Goal: Task Accomplishment & Management: Complete application form

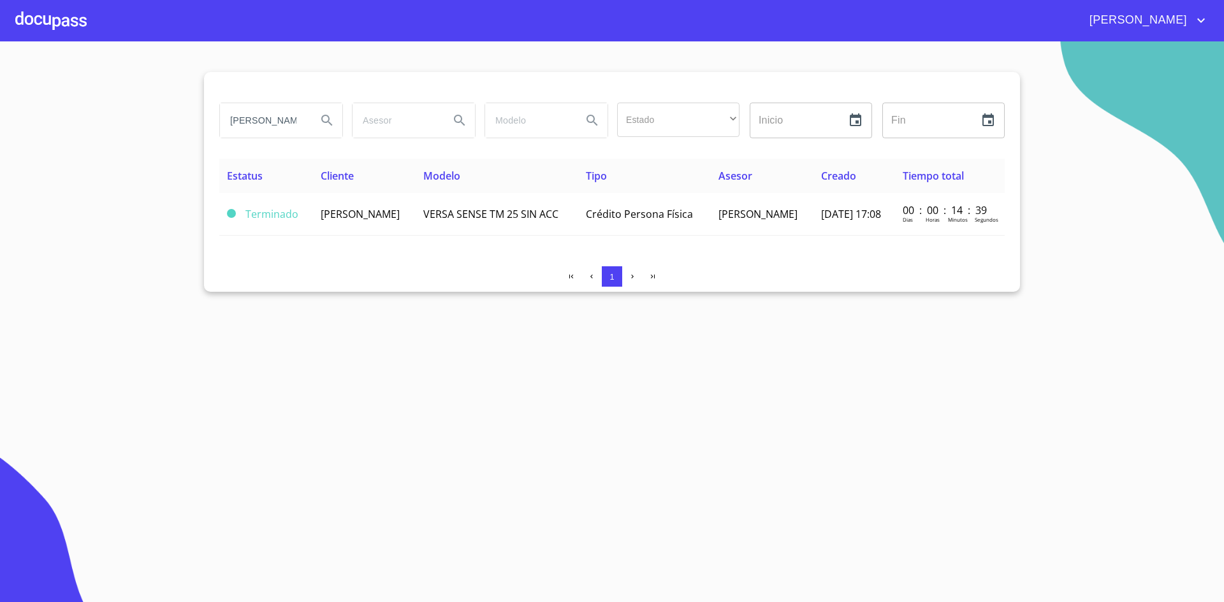
click at [68, 22] on div at bounding box center [50, 20] width 71 height 41
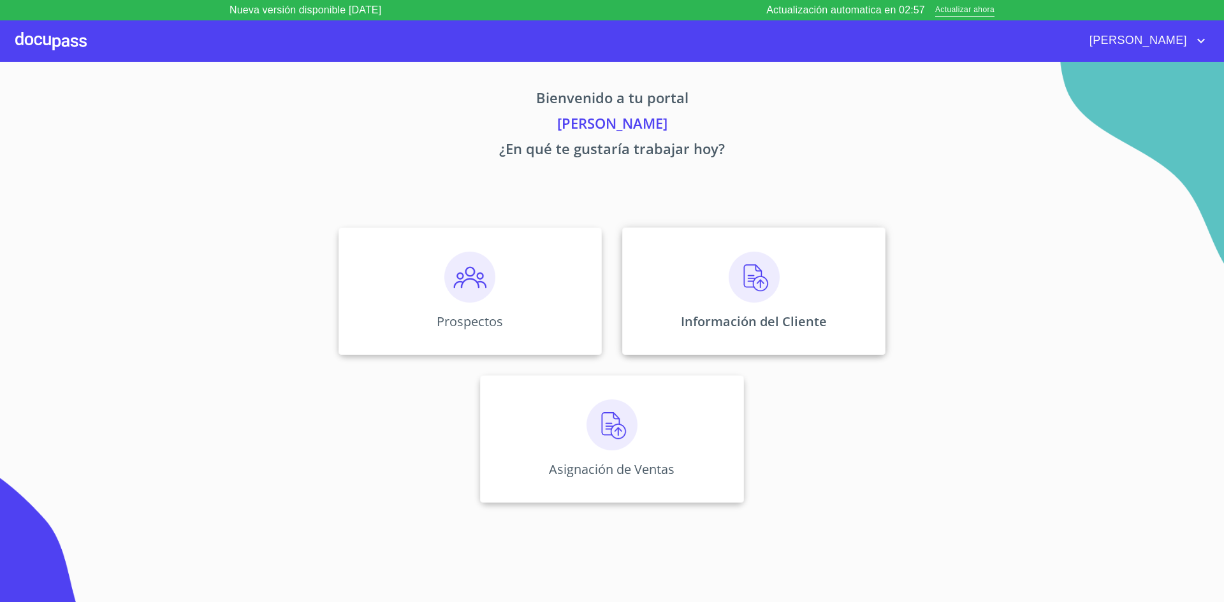
click at [743, 300] on img at bounding box center [753, 277] width 51 height 51
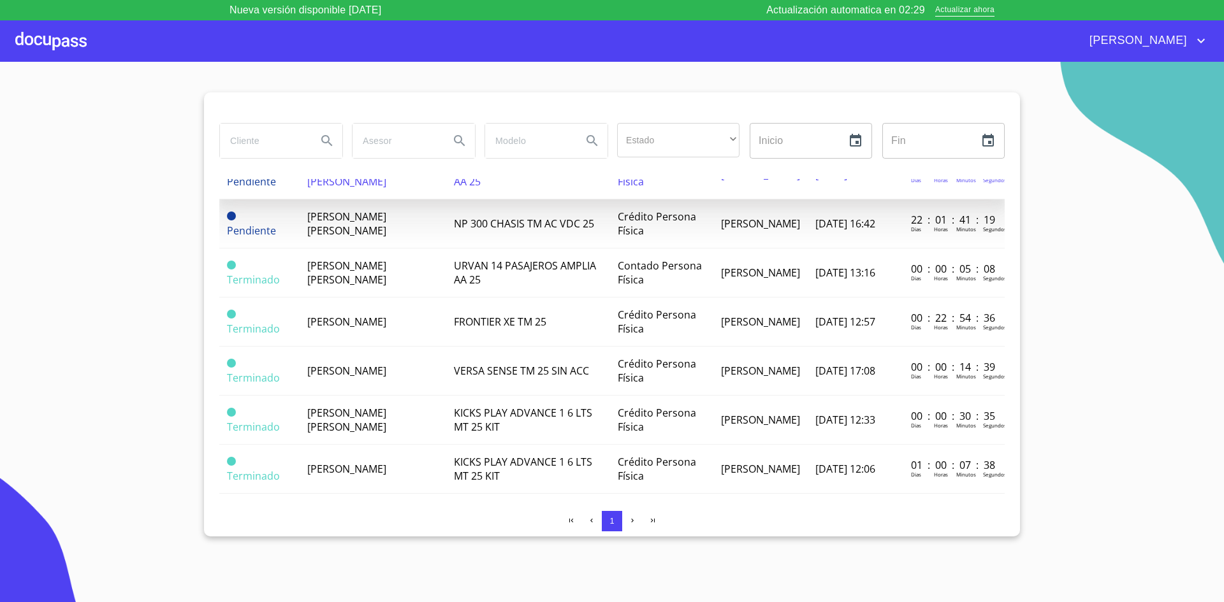
scroll to position [64, 0]
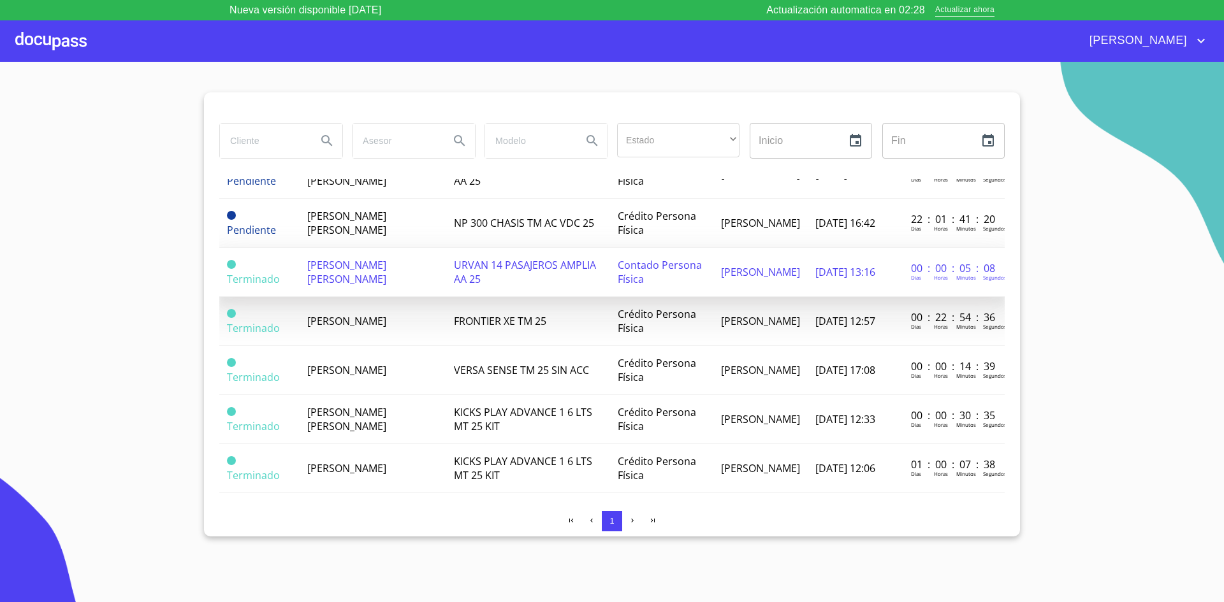
click at [386, 269] on span "[PERSON_NAME] [PERSON_NAME]" at bounding box center [346, 272] width 79 height 28
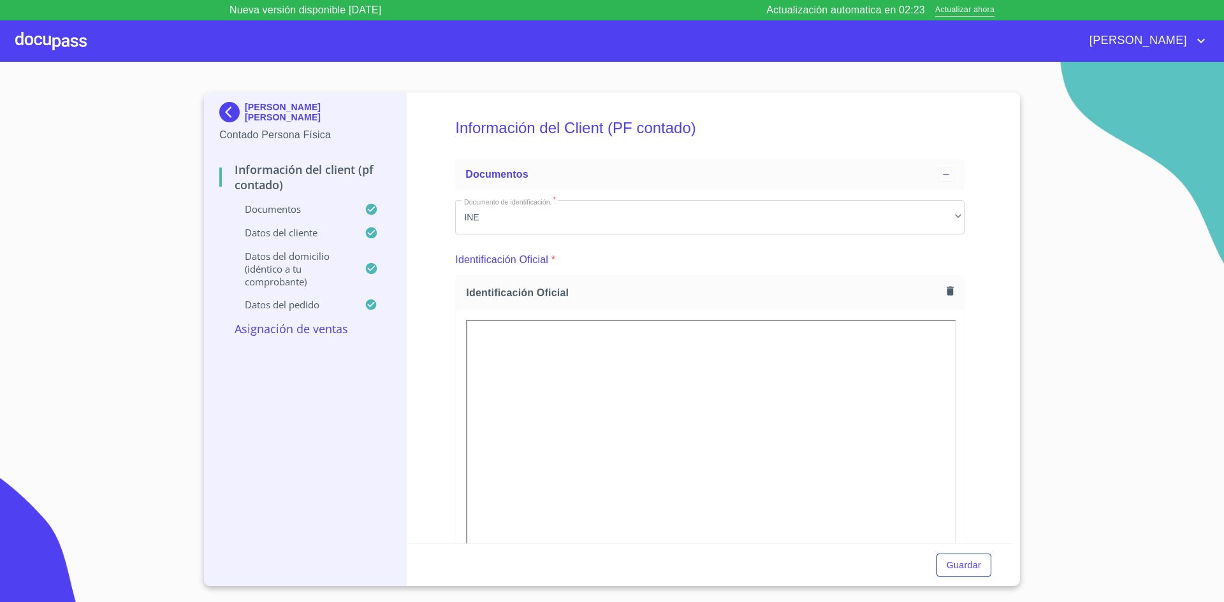
click at [292, 211] on p "Documentos" at bounding box center [291, 209] width 145 height 13
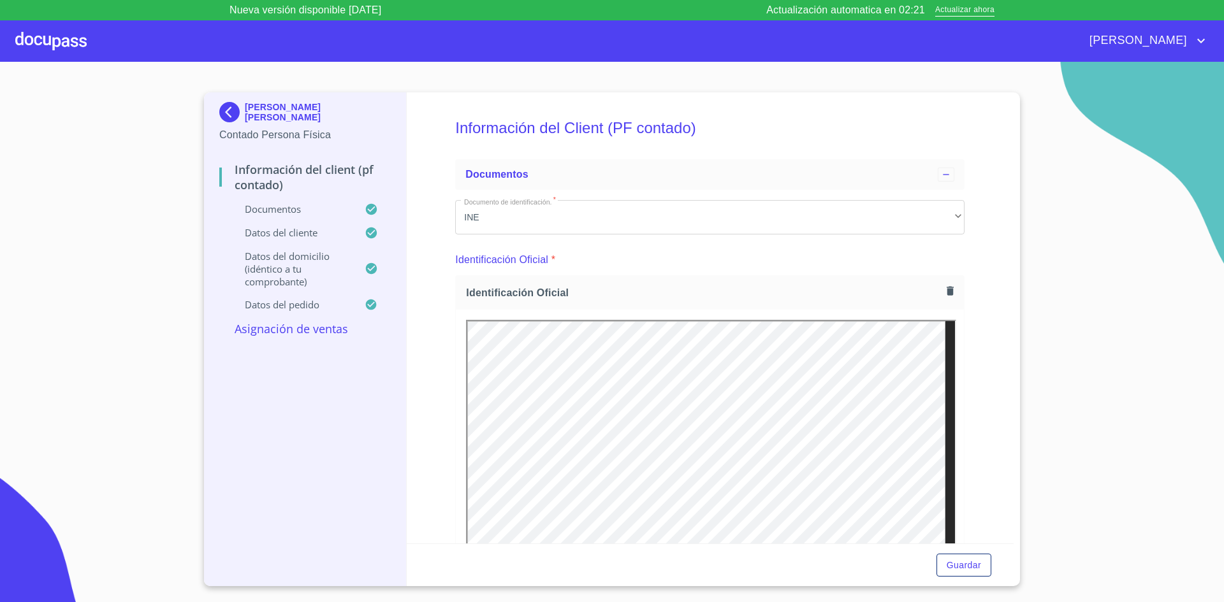
click at [282, 210] on p "Documentos" at bounding box center [291, 209] width 145 height 13
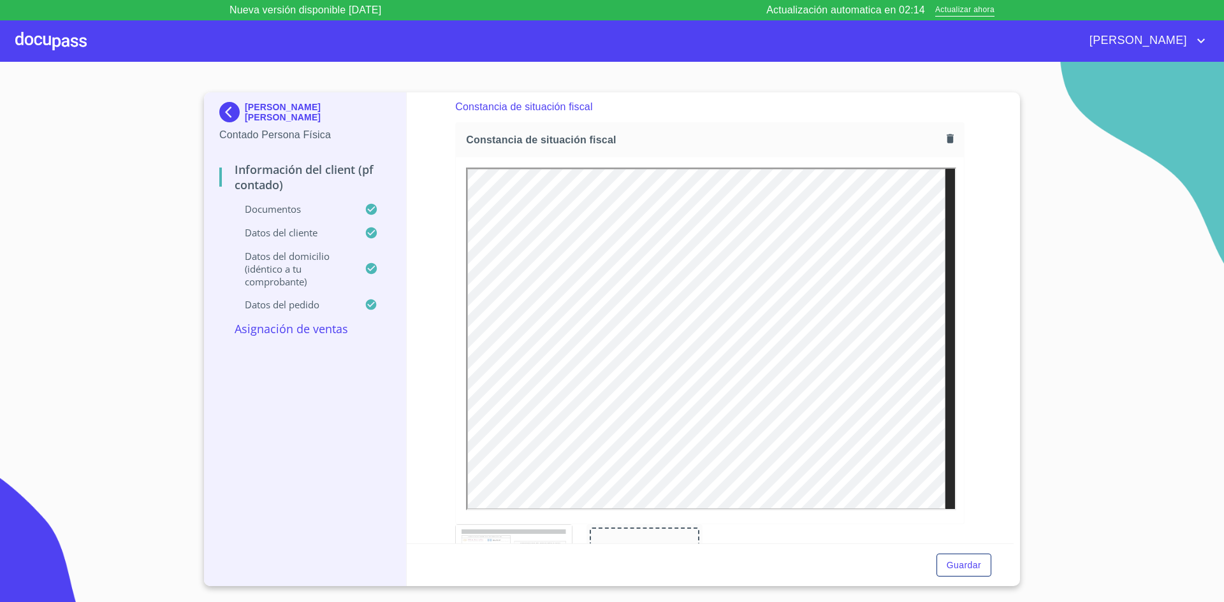
scroll to position [2107, 0]
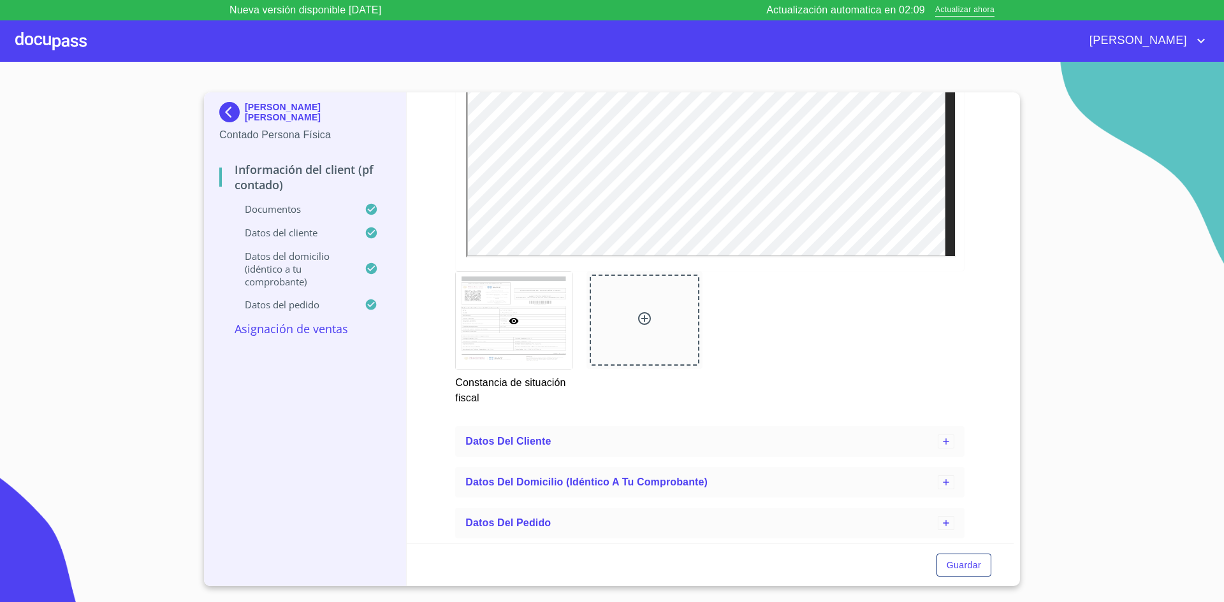
click at [316, 328] on p "Asignación de Ventas" at bounding box center [304, 328] width 171 height 15
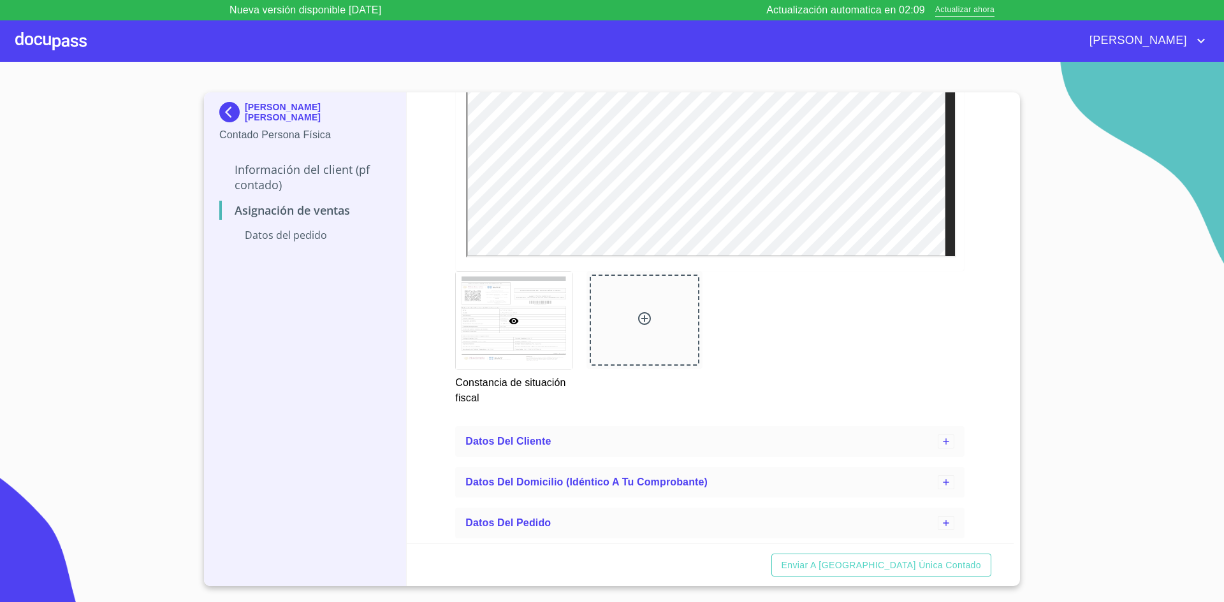
scroll to position [0, 0]
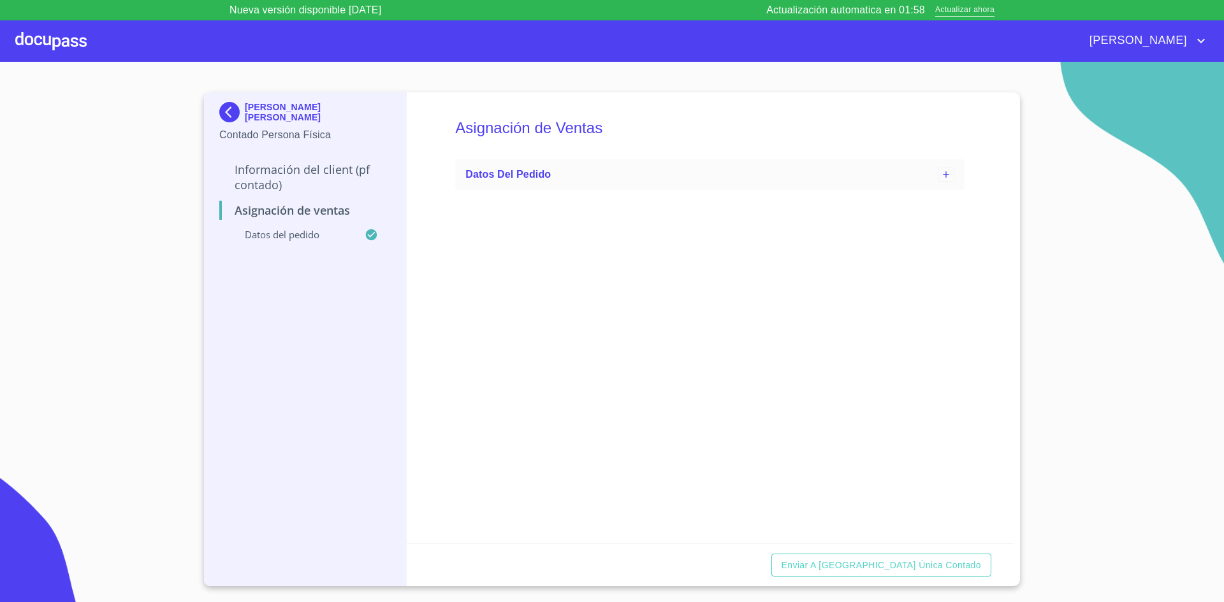
click at [299, 235] on p "Datos del pedido" at bounding box center [291, 234] width 145 height 13
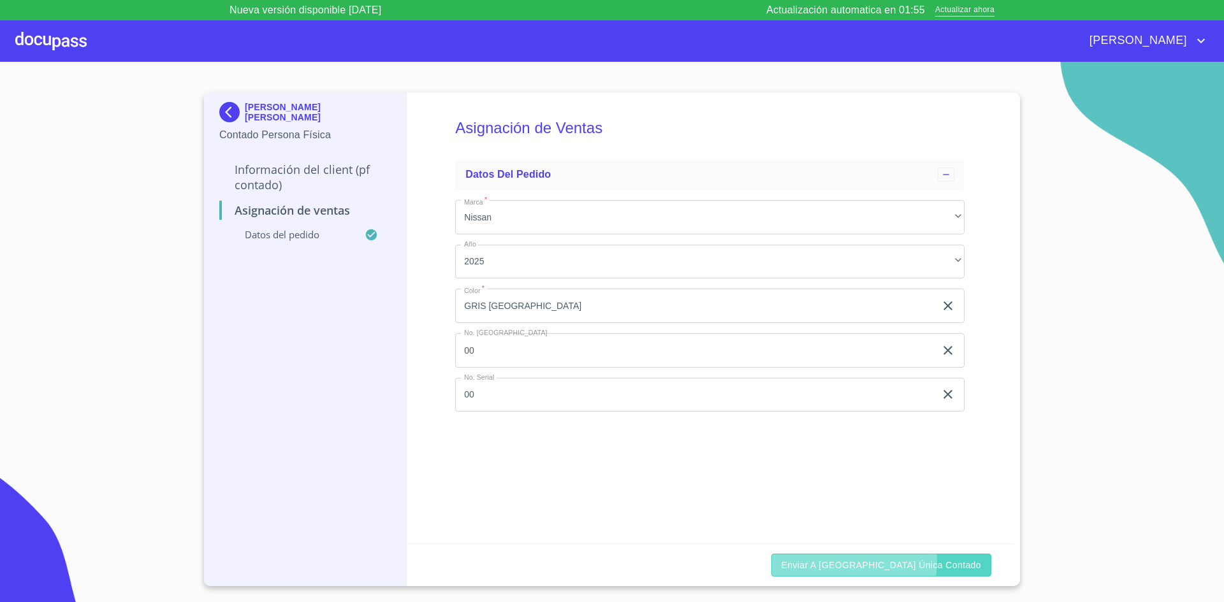
click at [906, 561] on span "Enviar a [GEOGRAPHIC_DATA] única contado" at bounding box center [881, 566] width 200 height 16
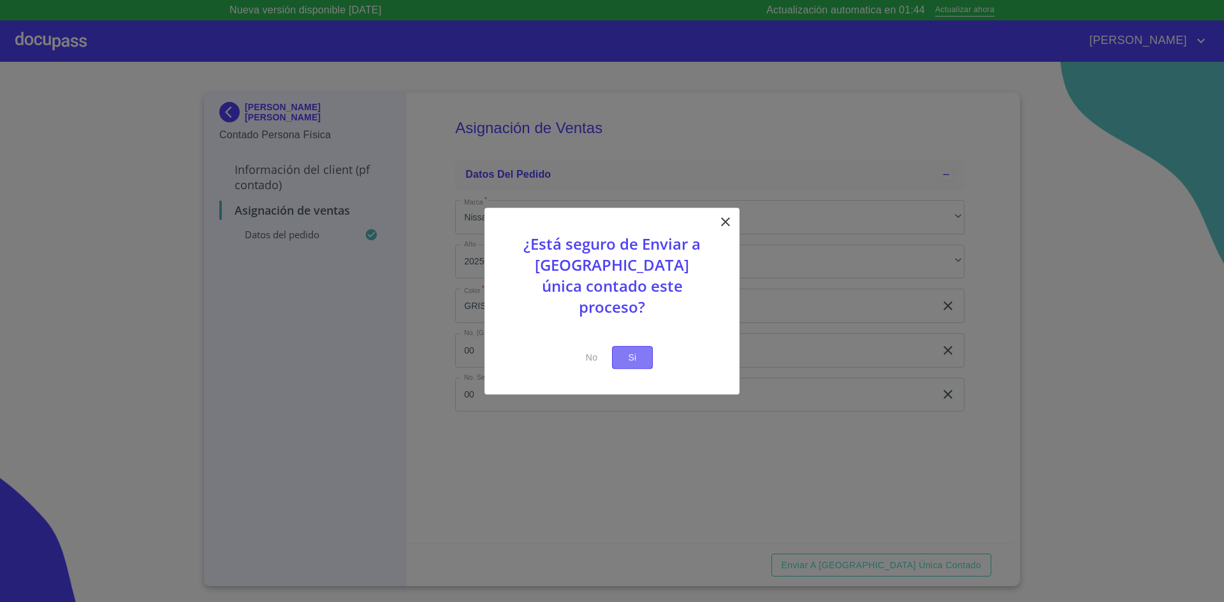
click at [639, 350] on span "Si" at bounding box center [632, 358] width 20 height 16
